Goal: Task Accomplishment & Management: Manage account settings

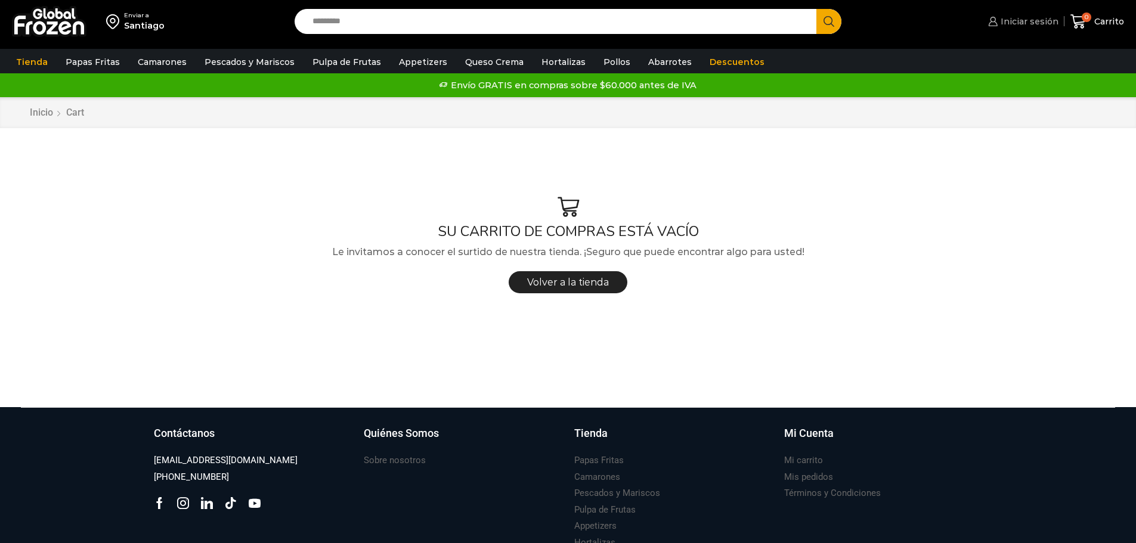
click at [1030, 21] on span "Iniciar sesión" at bounding box center [1027, 21] width 61 height 12
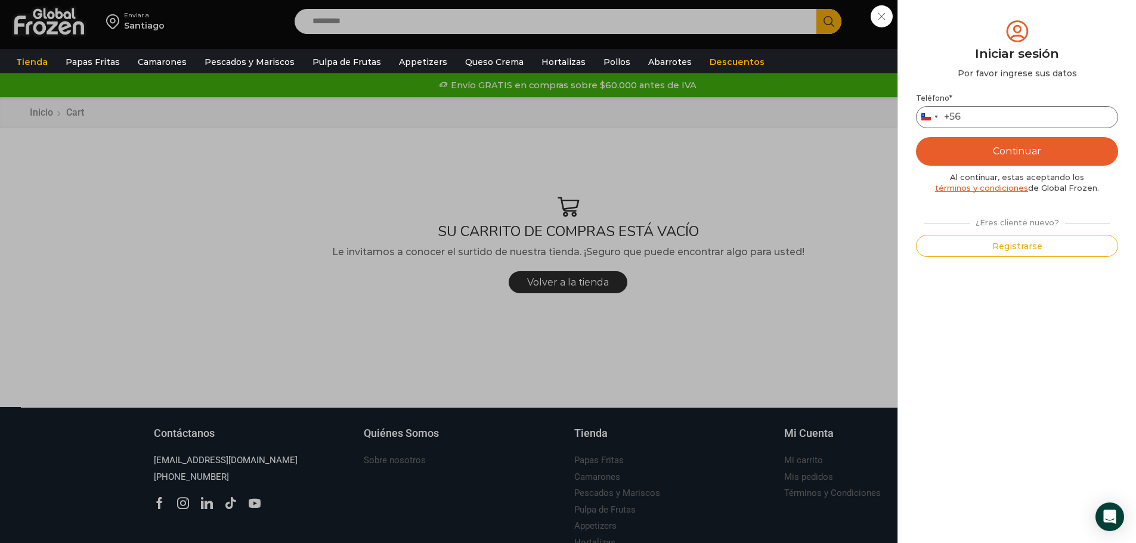
click at [985, 115] on input "Teléfono *" at bounding box center [1017, 117] width 202 height 22
type input "*********"
click at [1015, 154] on button "Continuar" at bounding box center [1017, 151] width 202 height 29
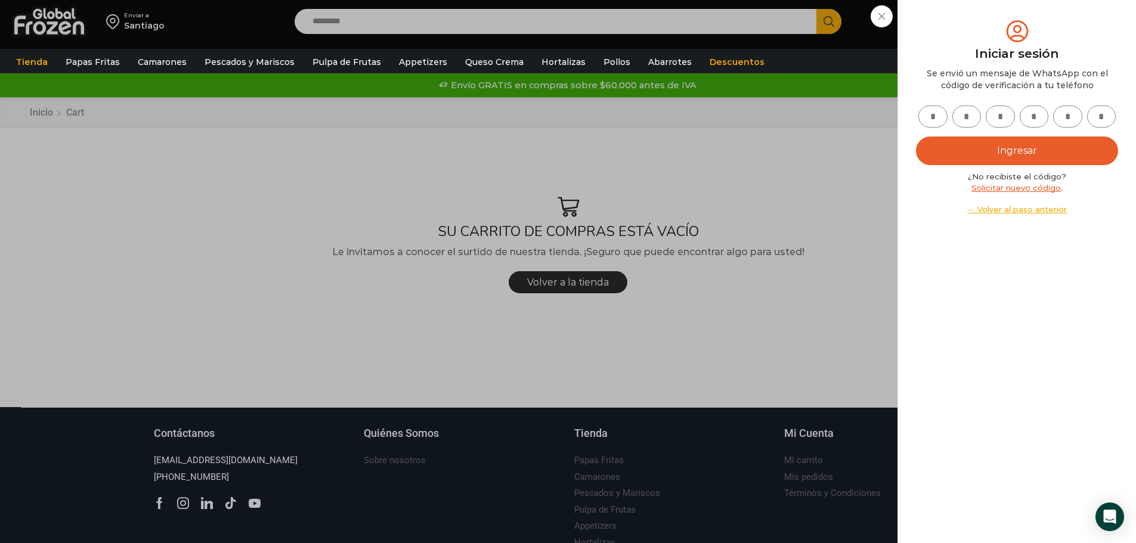
click at [932, 115] on input "text" at bounding box center [932, 117] width 29 height 22
type input "*"
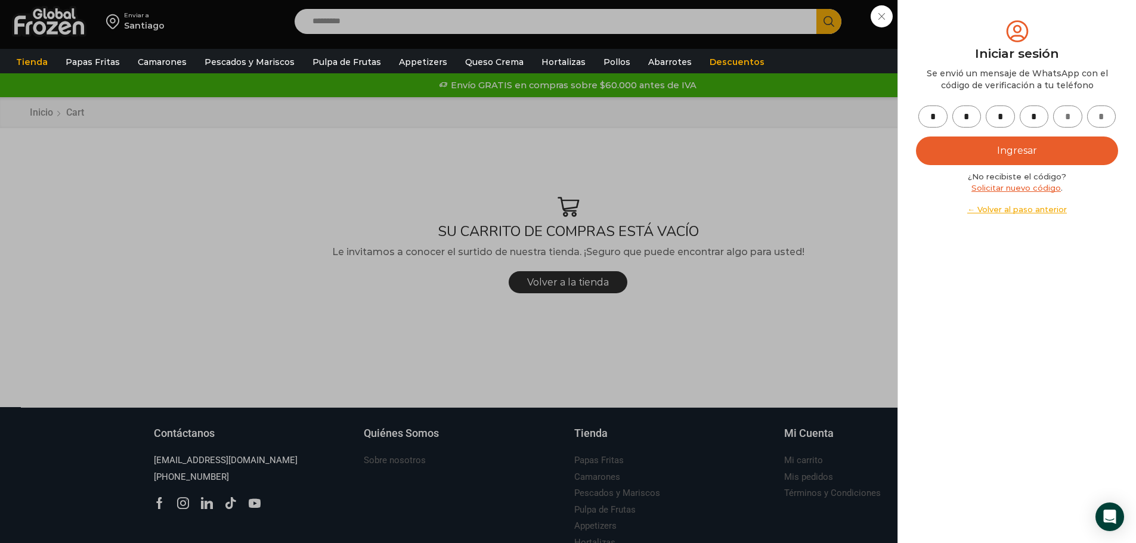
type input "*"
click at [1057, 145] on button "Ingresar" at bounding box center [1017, 151] width 202 height 29
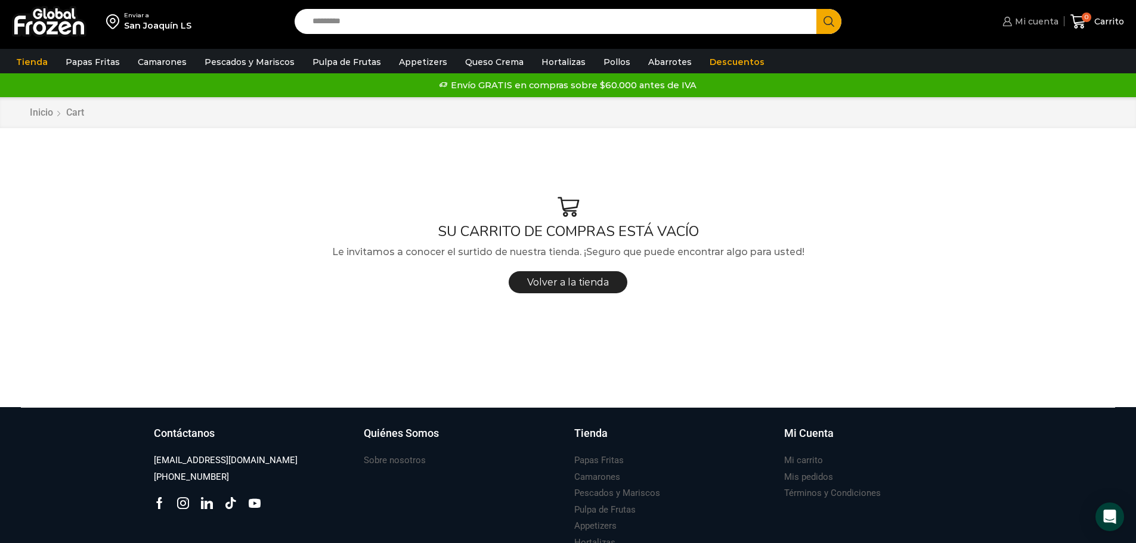
click at [1041, 13] on link "Mi cuenta" at bounding box center [1028, 22] width 58 height 24
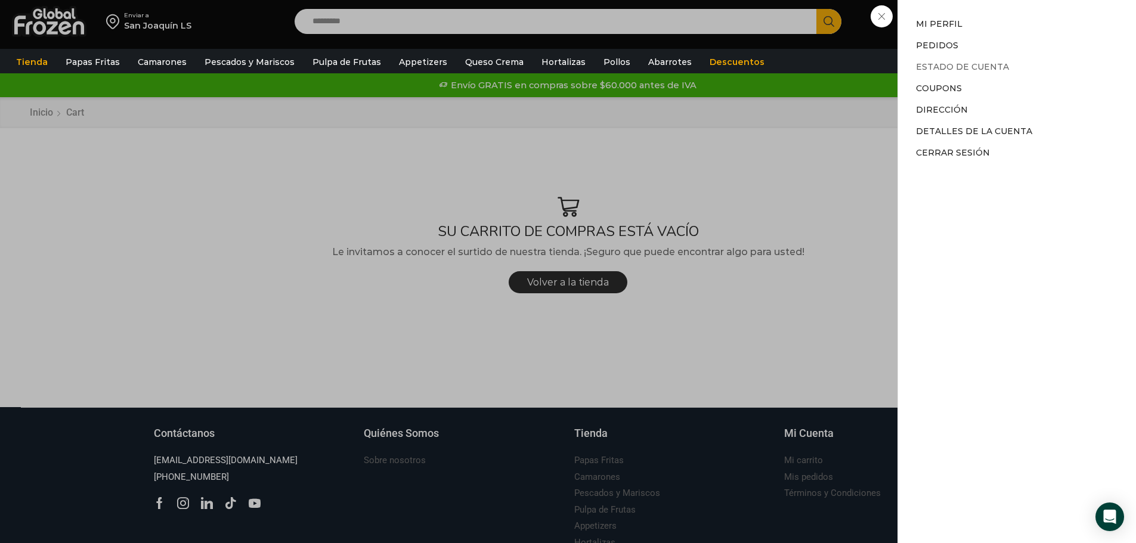
click at [920, 70] on link "Estado de Cuenta" at bounding box center [962, 66] width 93 height 11
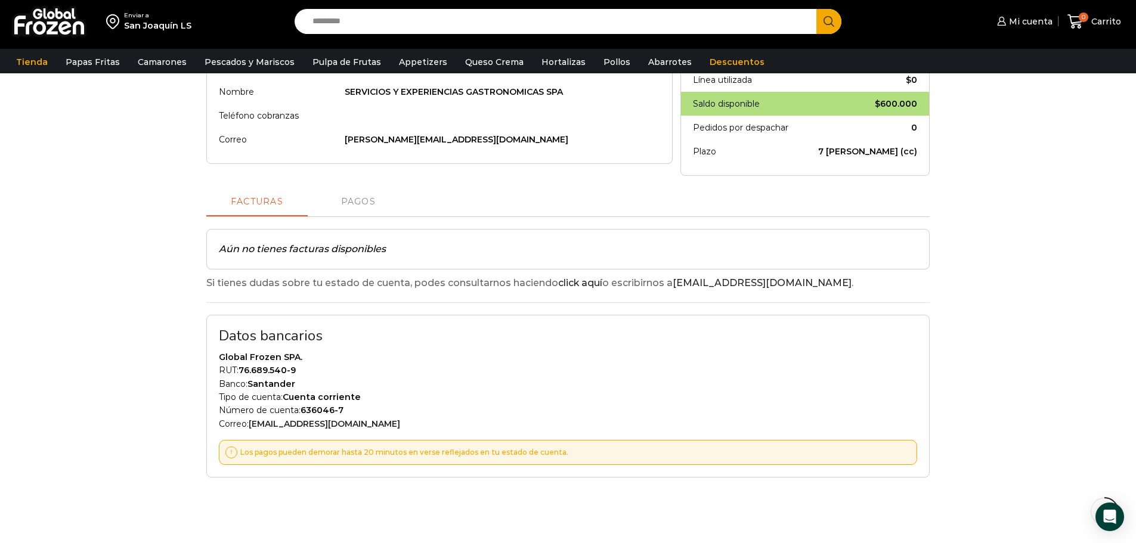
scroll to position [238, 0]
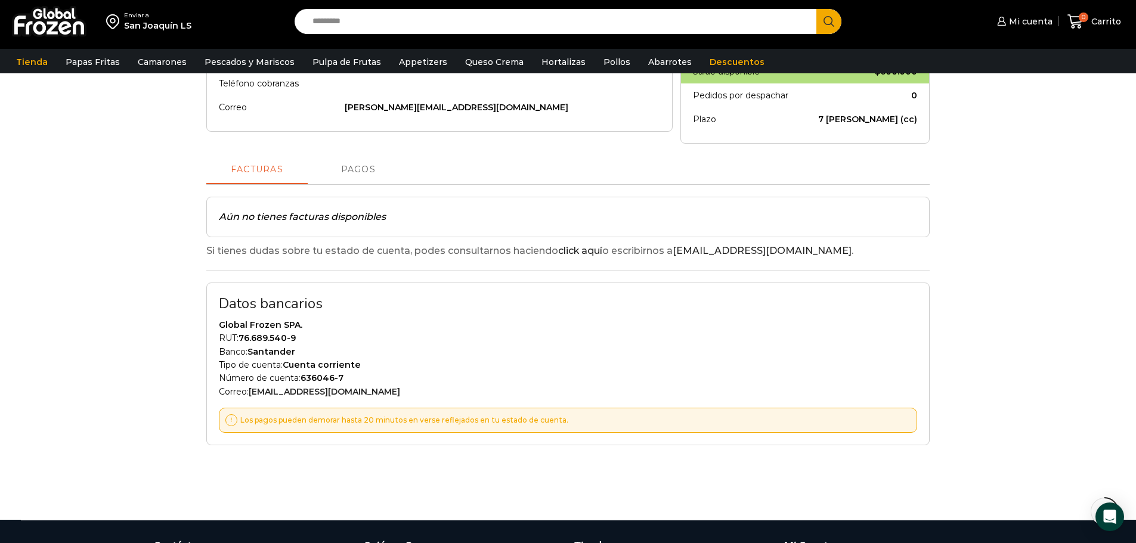
click at [367, 166] on span "Pagos" at bounding box center [358, 170] width 35 height 10
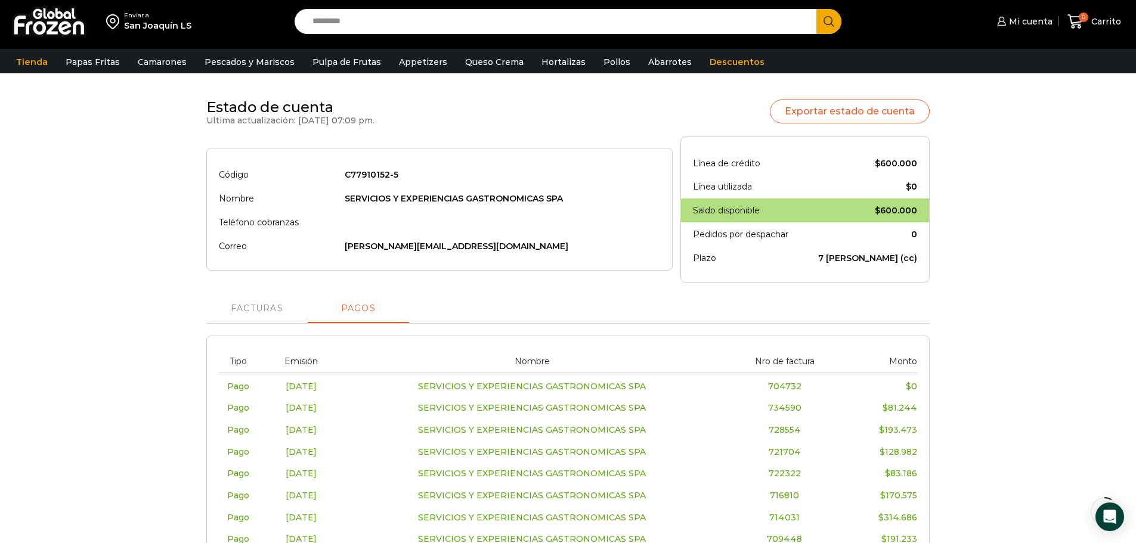
scroll to position [60, 0]
